Goal: Check status: Check status

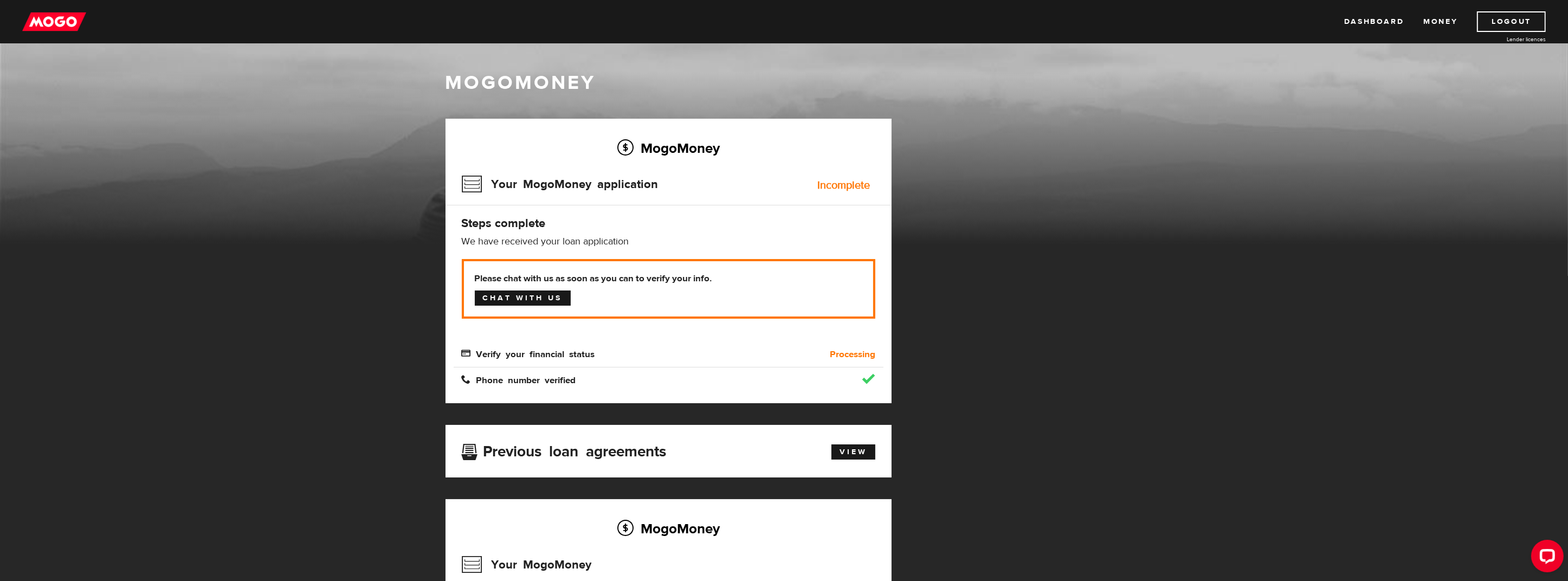
click at [551, 299] on link "Chat with us" at bounding box center [523, 297] width 96 height 15
click at [505, 299] on link "Chat with us" at bounding box center [523, 297] width 96 height 15
drag, startPoint x: 1145, startPoint y: 381, endPoint x: 873, endPoint y: 384, distance: 272.0
click at [1145, 381] on div "MogoMoney MogoMoney Your MogoMoney application Expired Your MogoMoney credit de…" at bounding box center [784, 381] width 1568 height 677
click at [557, 353] on span "Verify your financial status" at bounding box center [528, 353] width 133 height 9
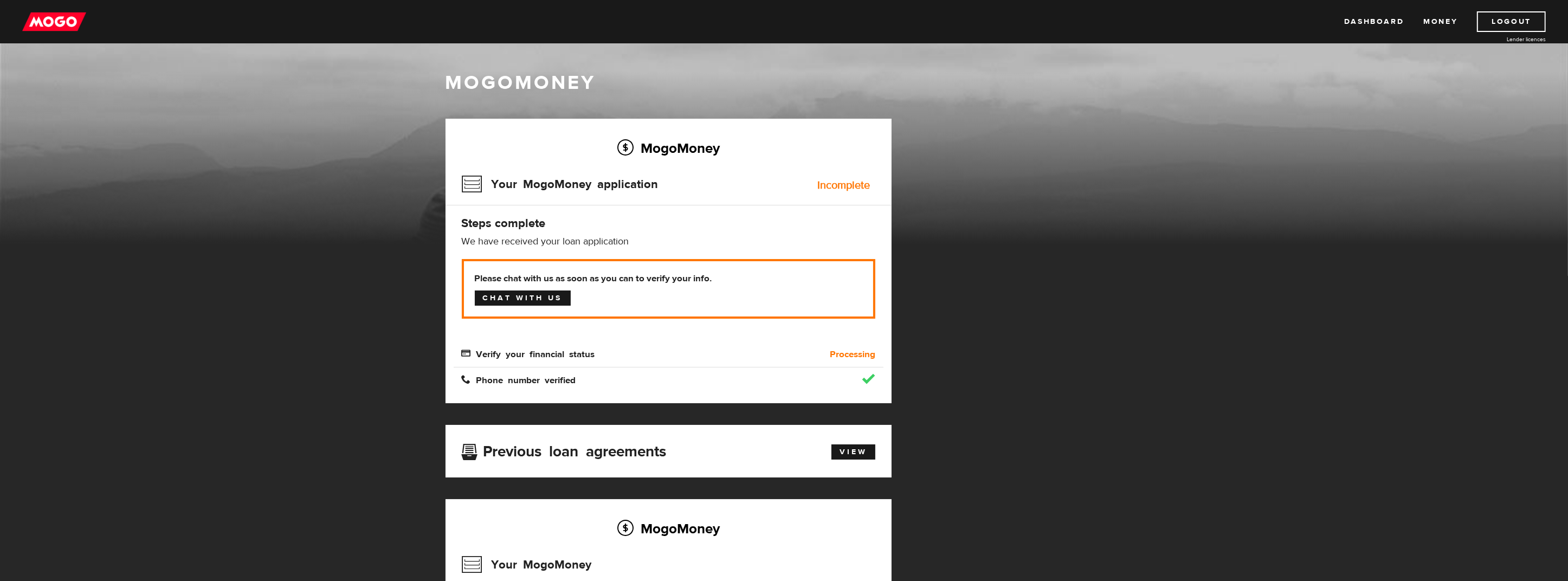
click at [547, 296] on link "Chat with us" at bounding box center [523, 297] width 96 height 15
click at [593, 353] on span "Verify your financial status" at bounding box center [528, 353] width 133 height 9
click at [851, 451] on link "View" at bounding box center [853, 451] width 44 height 15
